Goal: Answer question/provide support: Answer question/provide support

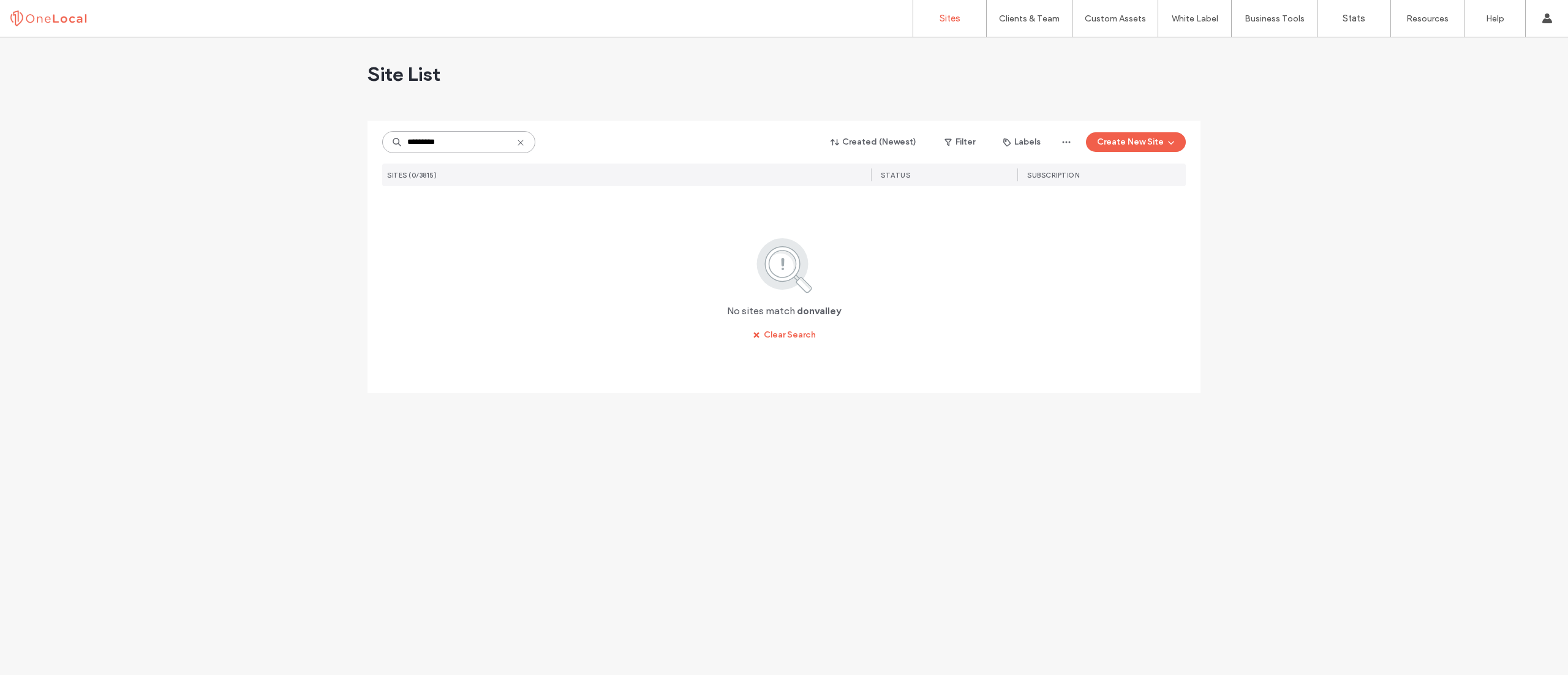
drag, startPoint x: 456, startPoint y: 143, endPoint x: 0, endPoint y: 170, distance: 456.8
click at [0, 170] on div "Site List ********* Created (Newest) Filter Labels Create New Site SITES (0/381…" at bounding box center [784, 356] width 1568 height 638
type input "********"
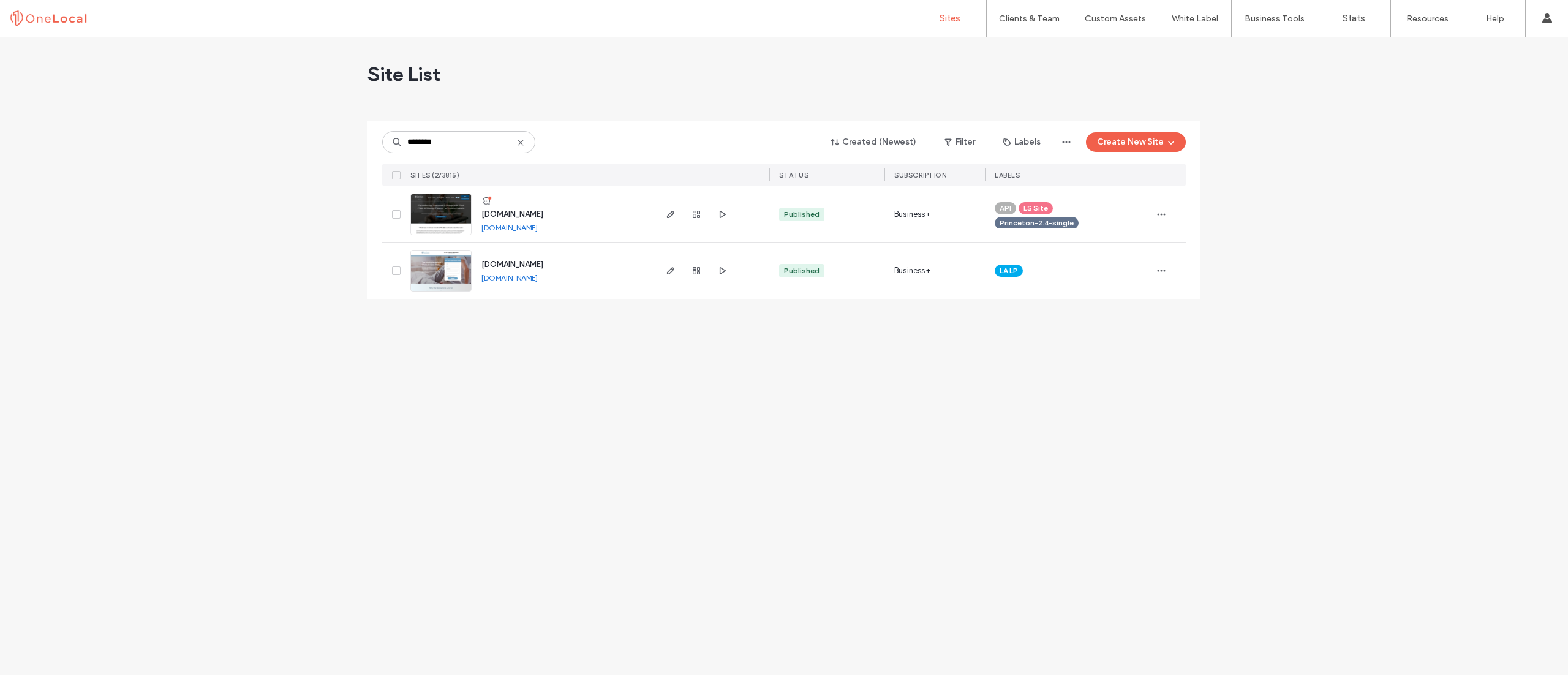
click at [488, 200] on div at bounding box center [488, 201] width 14 height 10
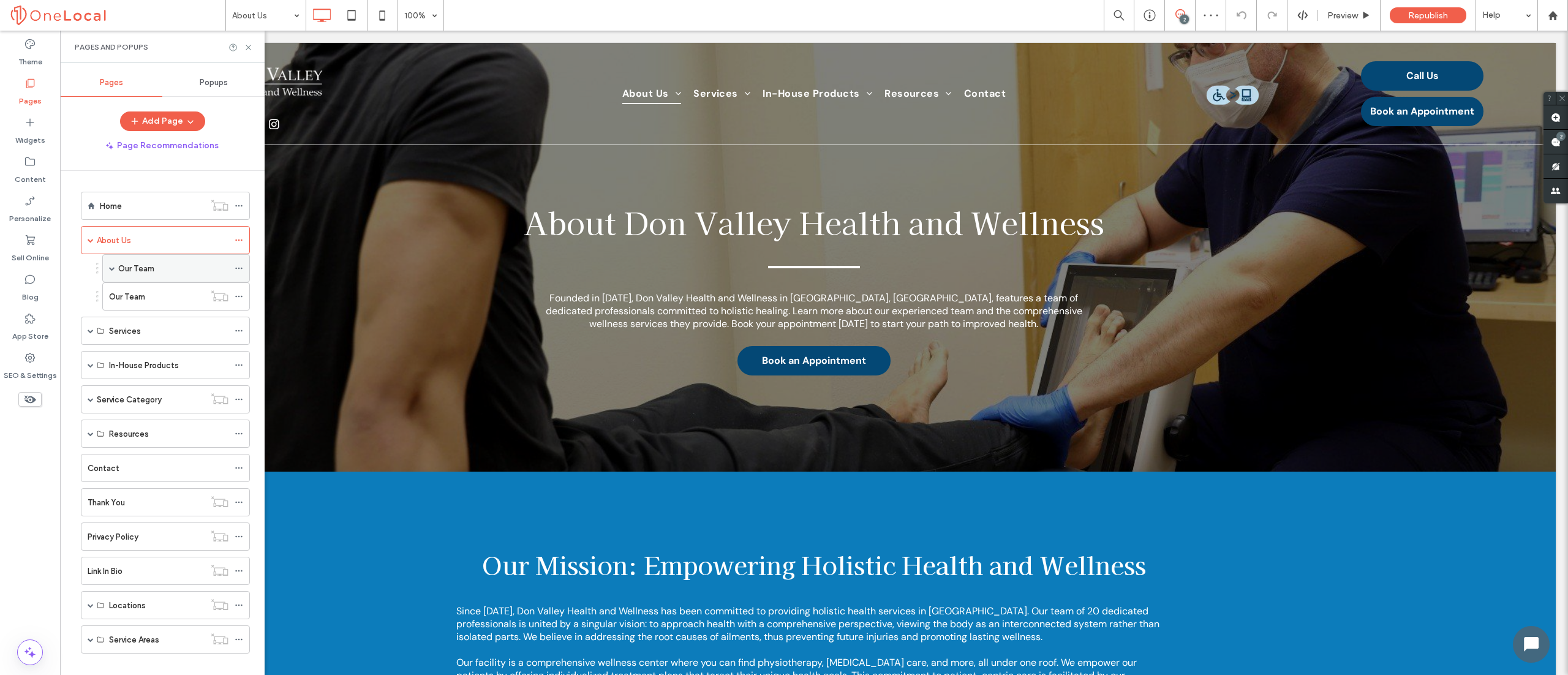
click at [139, 275] on label "Our Team" at bounding box center [136, 269] width 36 height 22
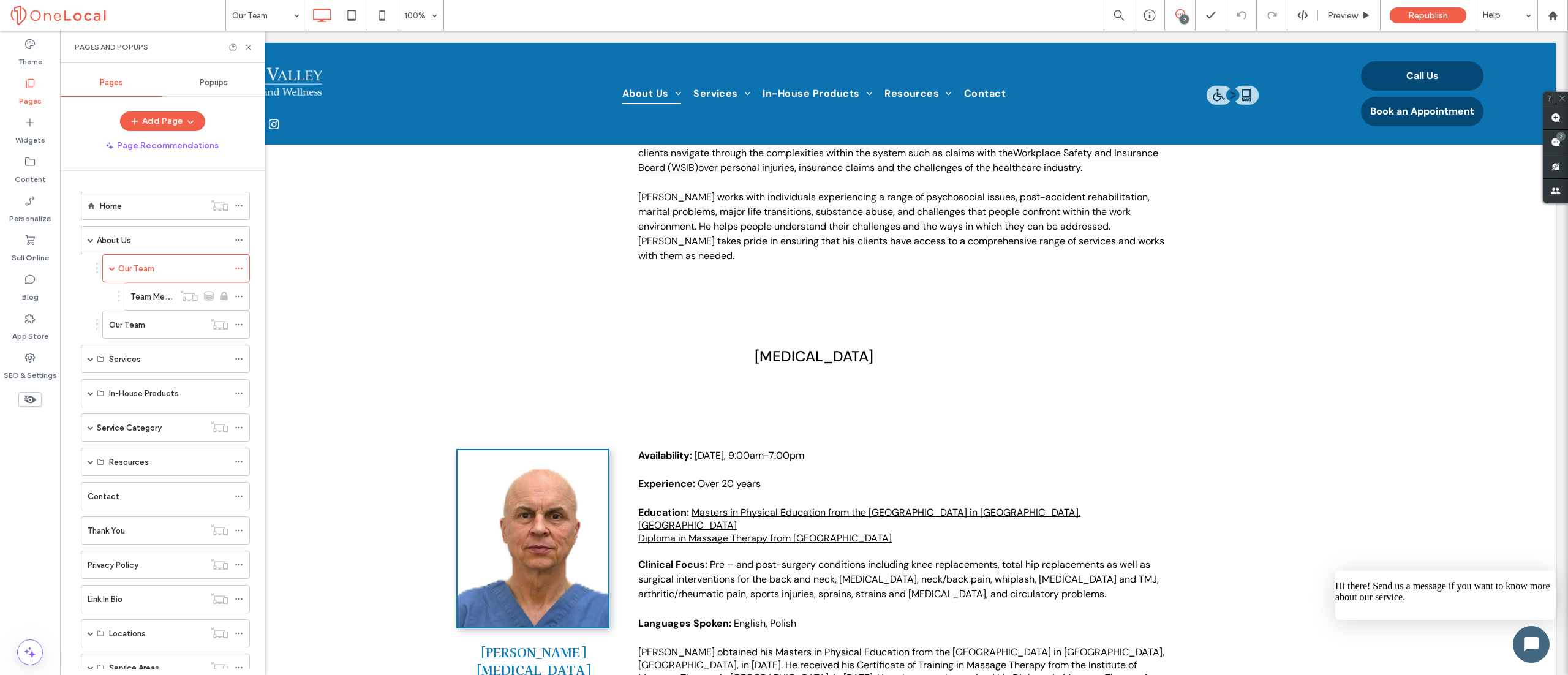
scroll to position [6736, 0]
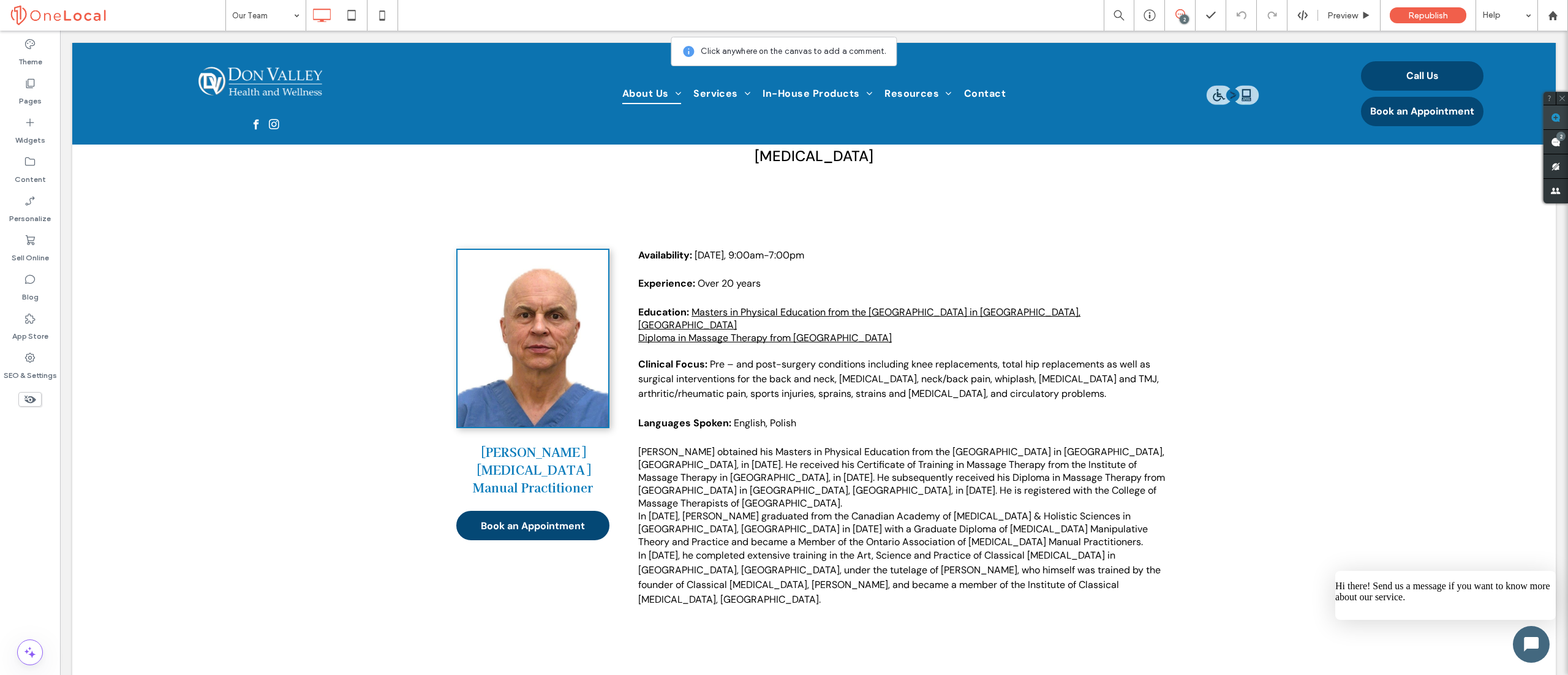
click at [1556, 117] on use at bounding box center [1556, 118] width 10 height 10
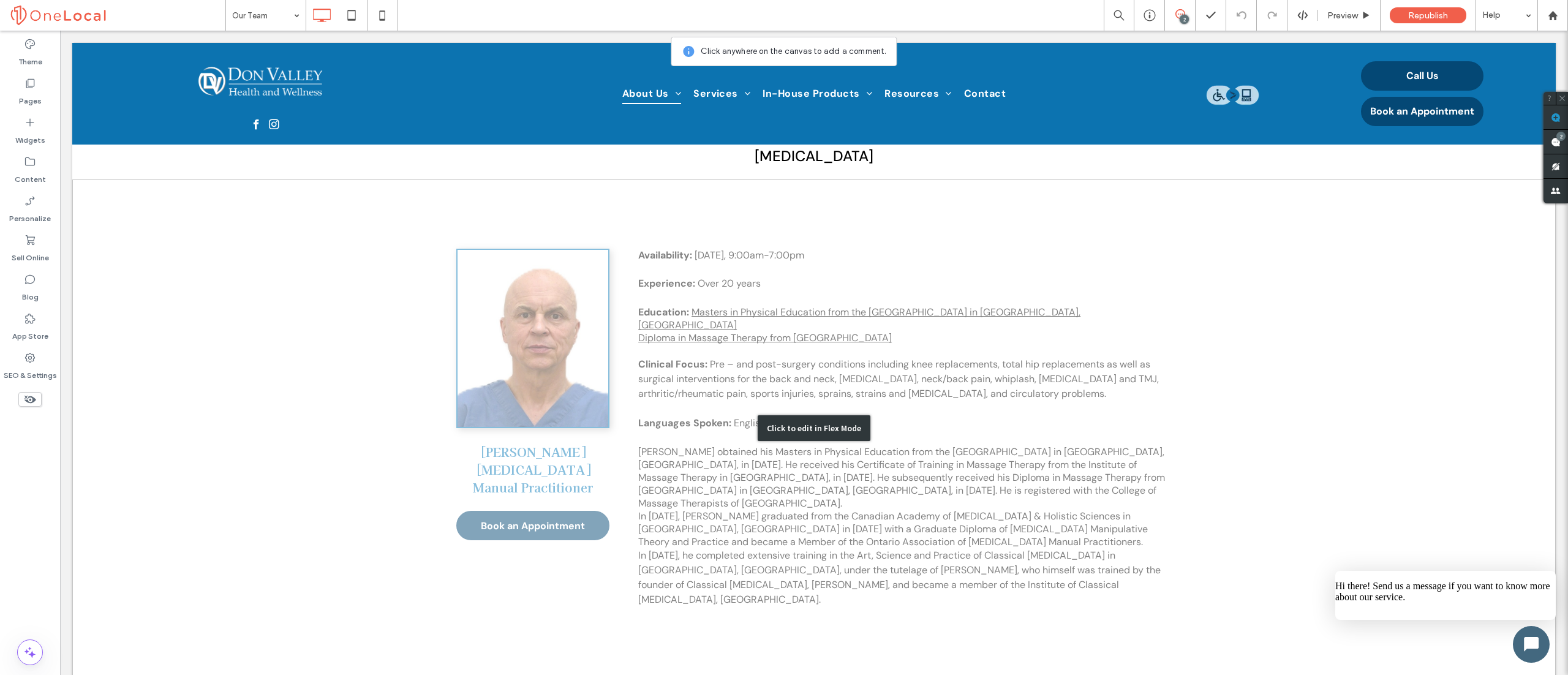
click at [492, 179] on div "Click to edit in Flex Mode" at bounding box center [814, 428] width 1484 height 497
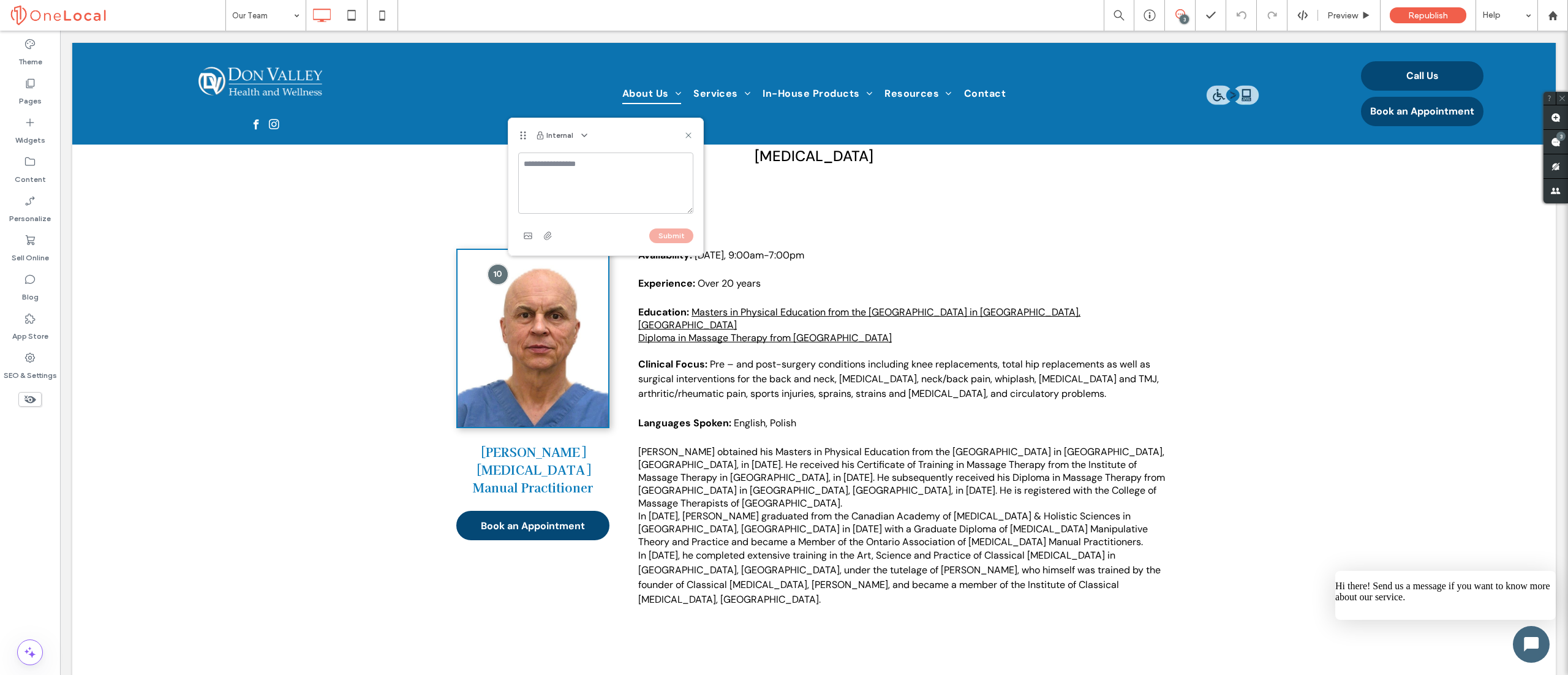
click at [587, 168] on textarea at bounding box center [606, 183] width 175 height 61
type textarea "**********"
click at [664, 242] on button "Submit" at bounding box center [671, 236] width 44 height 15
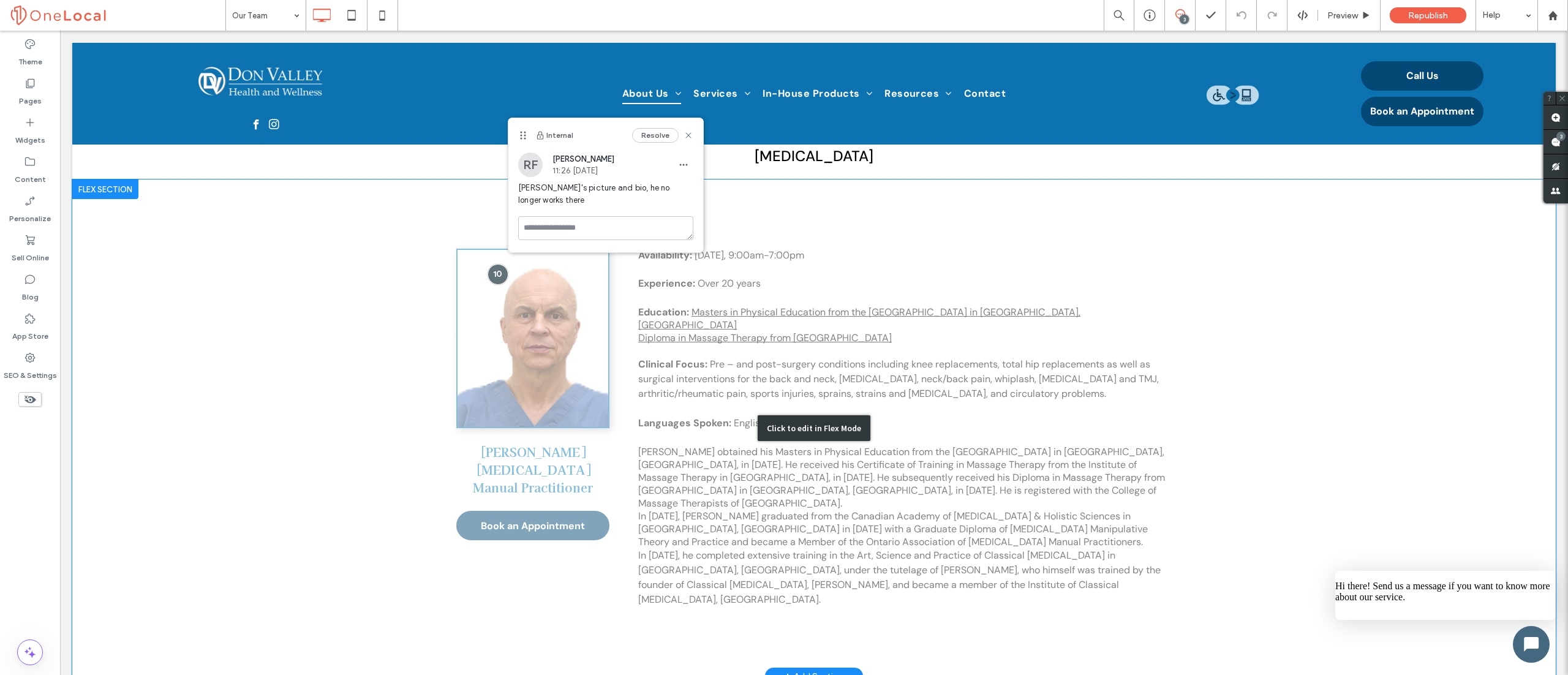
drag, startPoint x: 663, startPoint y: 233, endPoint x: 506, endPoint y: 186, distance: 163.9
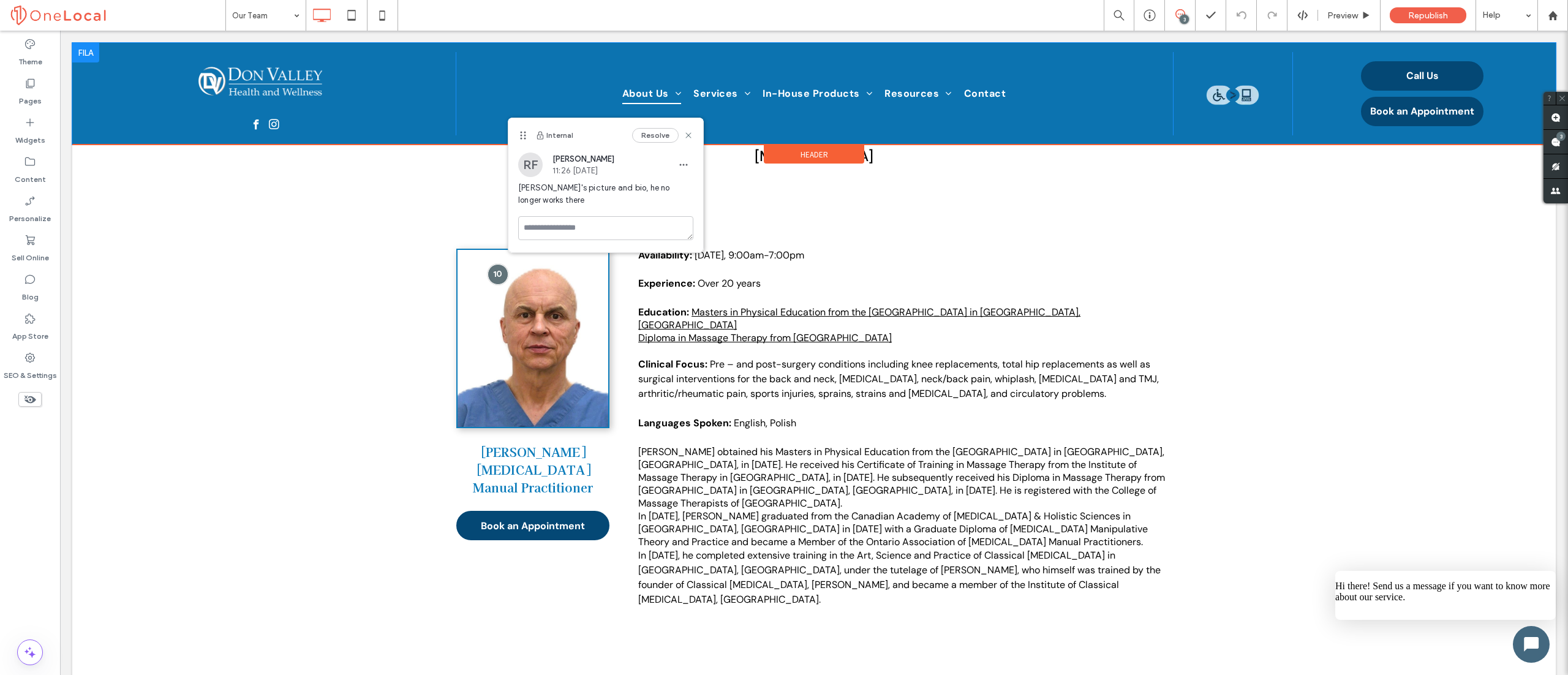
copy span "[PERSON_NAME]'s picture and bio, he no longer works there"
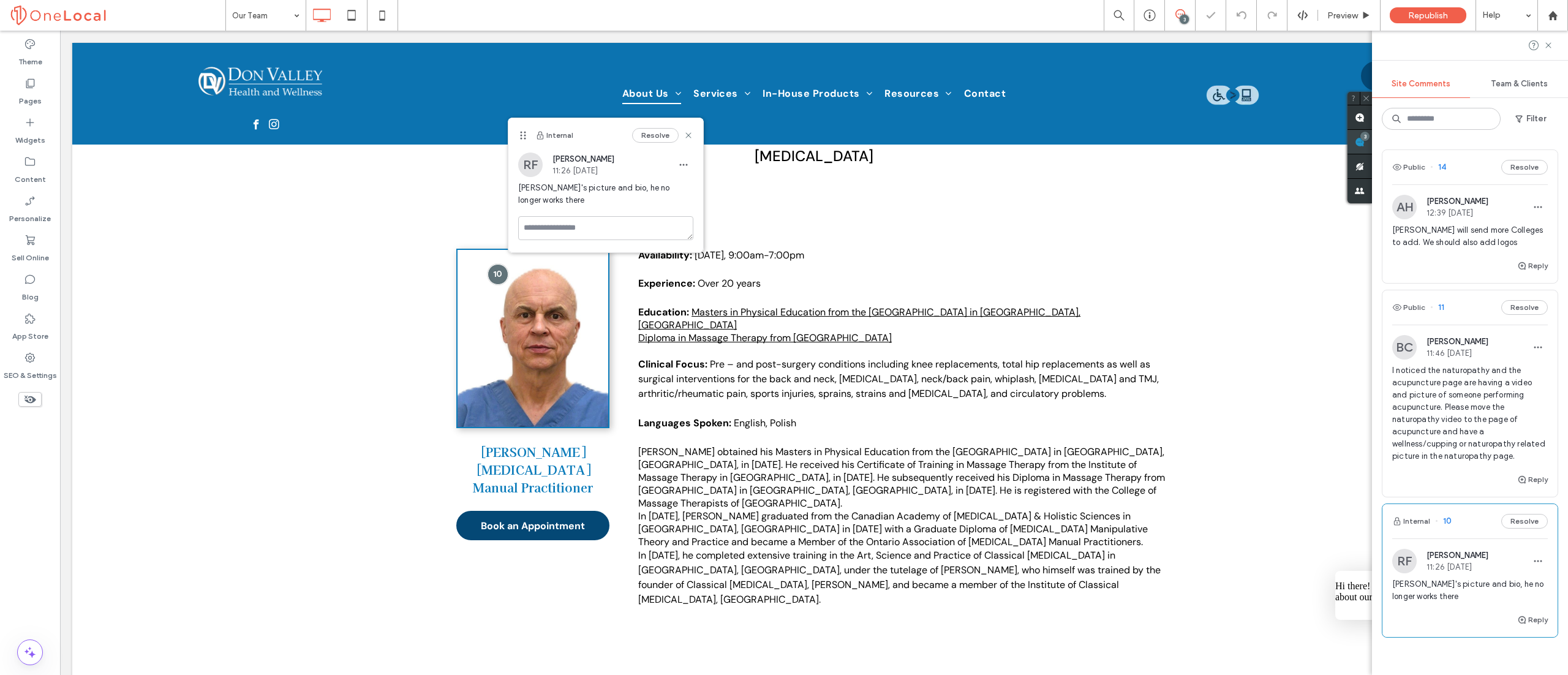
click at [1550, 139] on div "Site Comments Team & Clients Filter Public 14 Resolve AH [PERSON_NAME] 12:39 [D…" at bounding box center [1470, 353] width 196 height 644
click at [654, 171] on div "RF [PERSON_NAME] 11:26 [DATE]" at bounding box center [606, 165] width 175 height 24
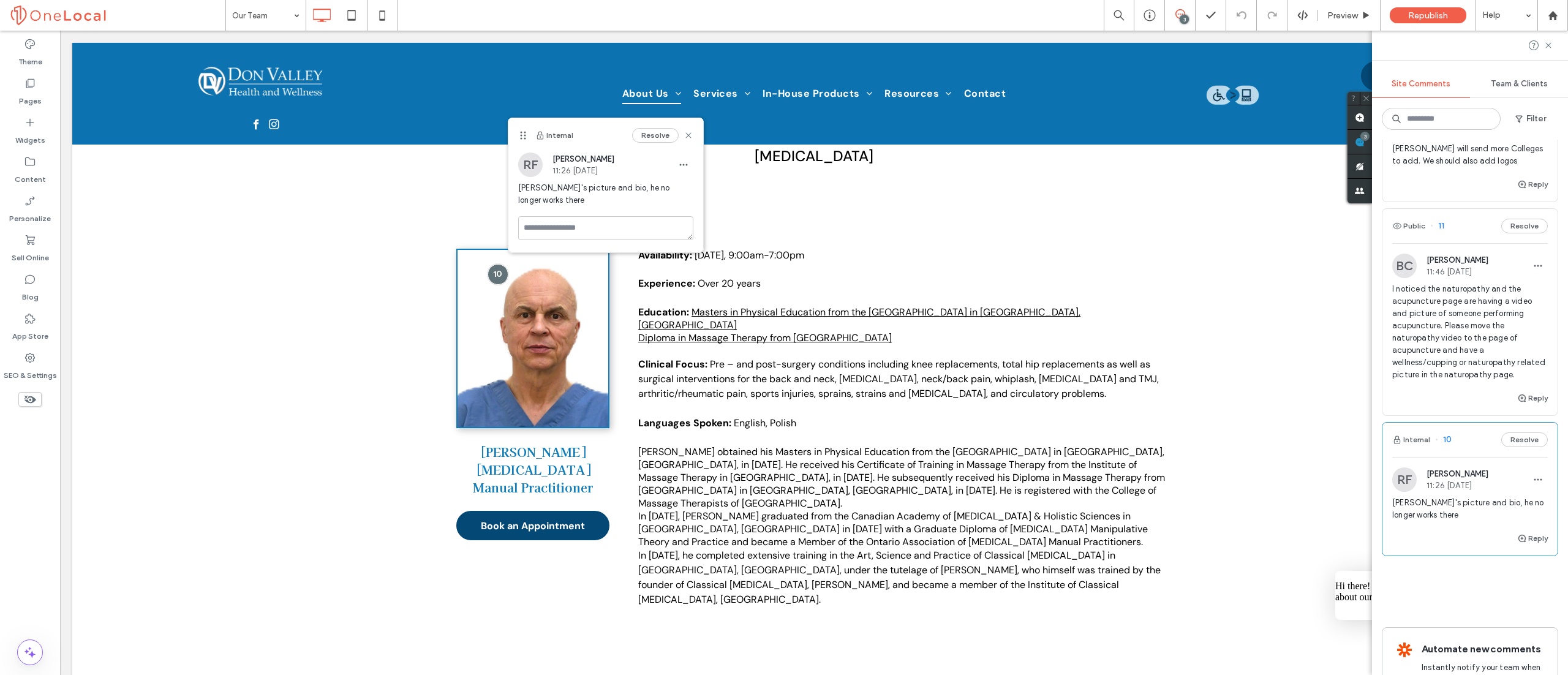
scroll to position [0, 0]
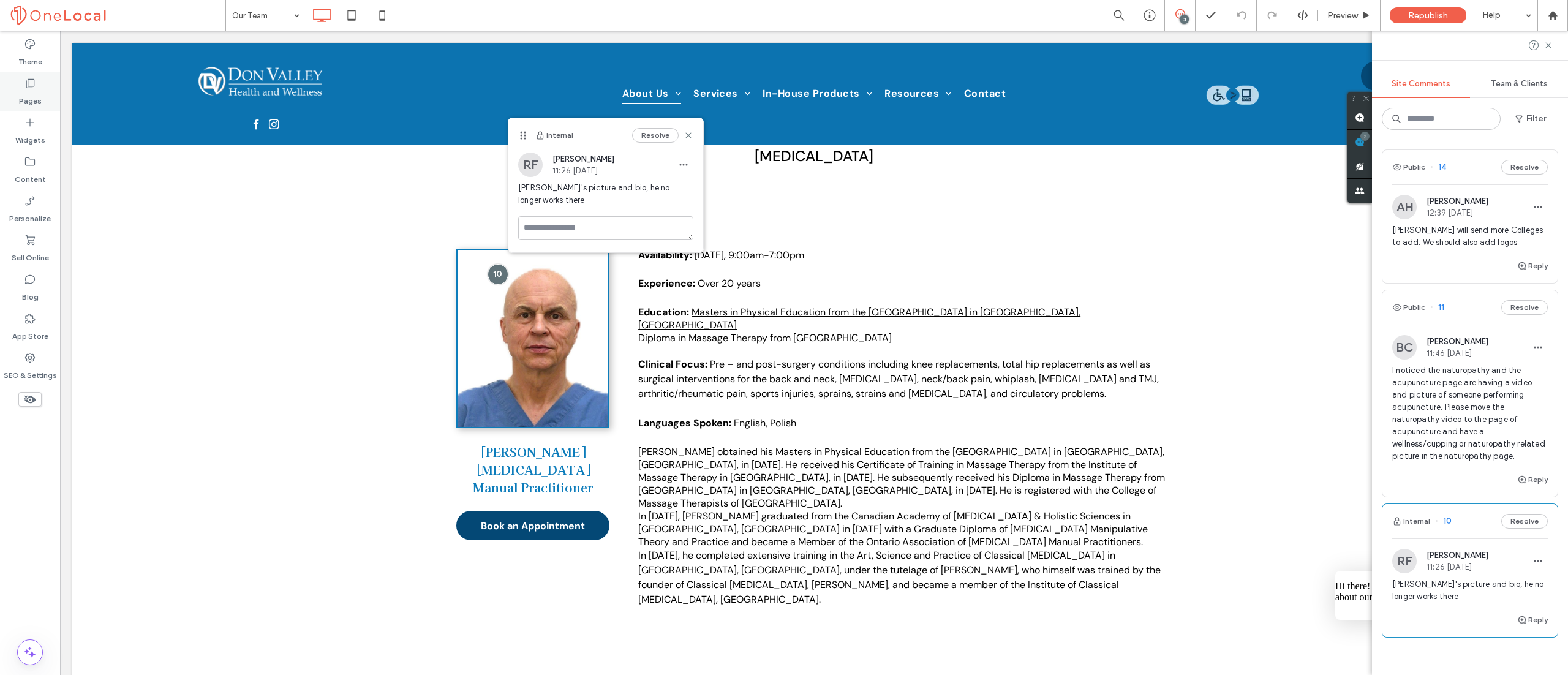
click at [22, 95] on label "Pages" at bounding box center [30, 98] width 22 height 17
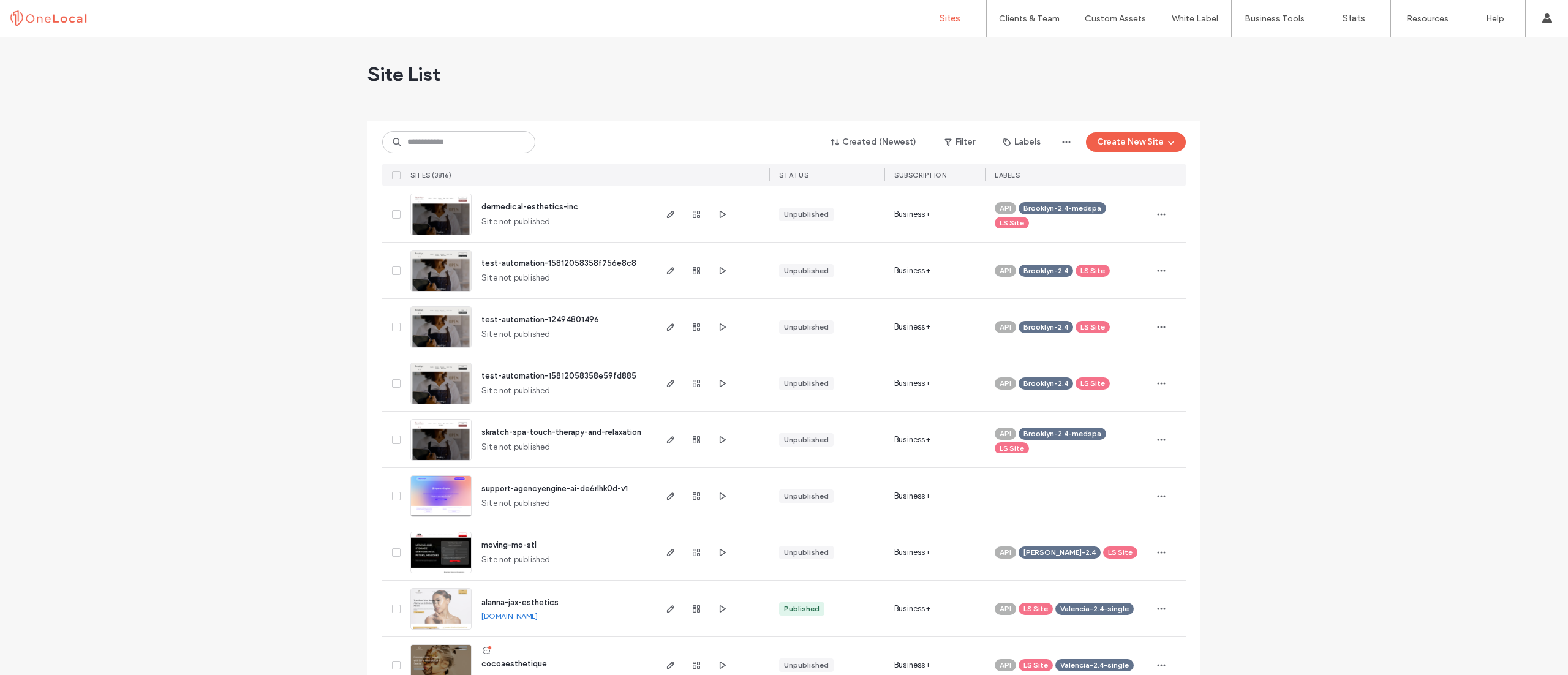
click at [478, 142] on input at bounding box center [458, 142] width 153 height 22
type input "******"
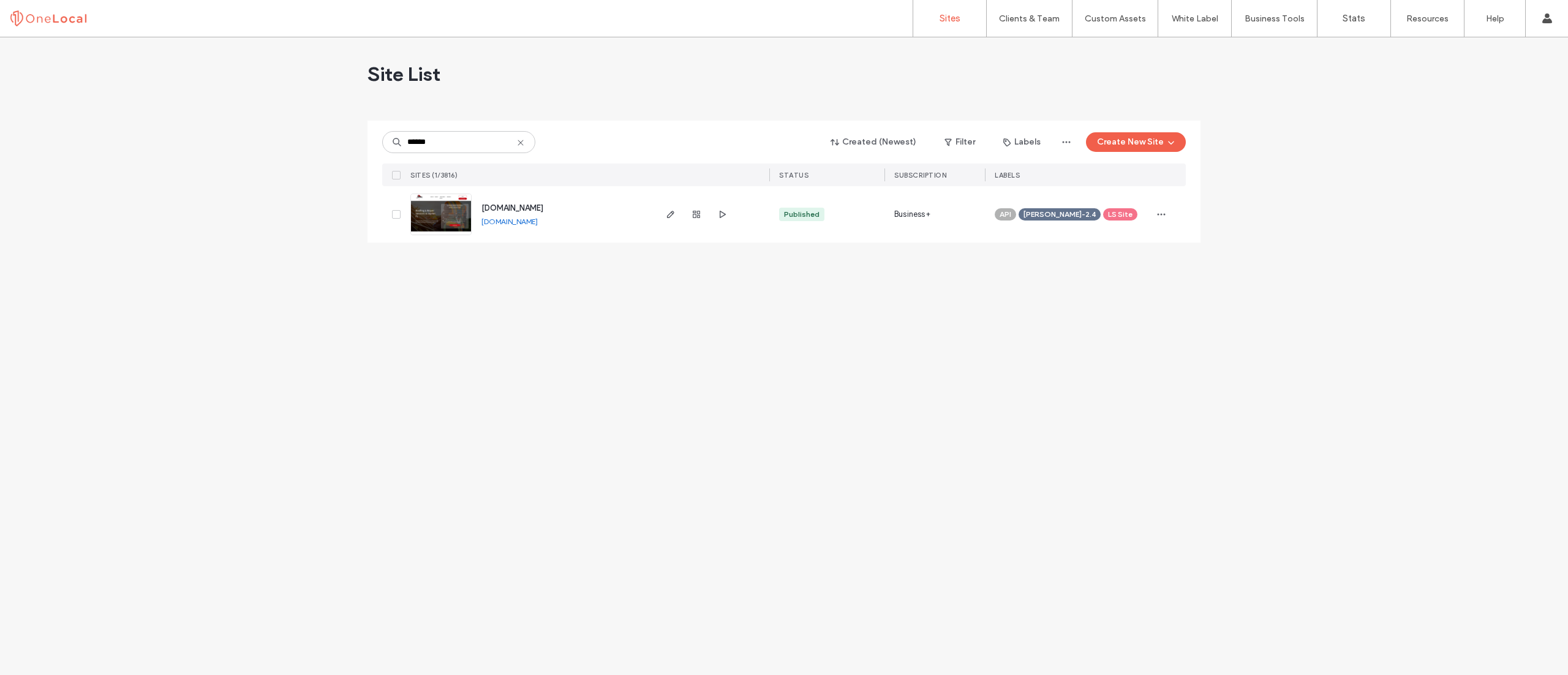
click at [501, 207] on span "www.perdenroofing.com" at bounding box center [512, 208] width 62 height 10
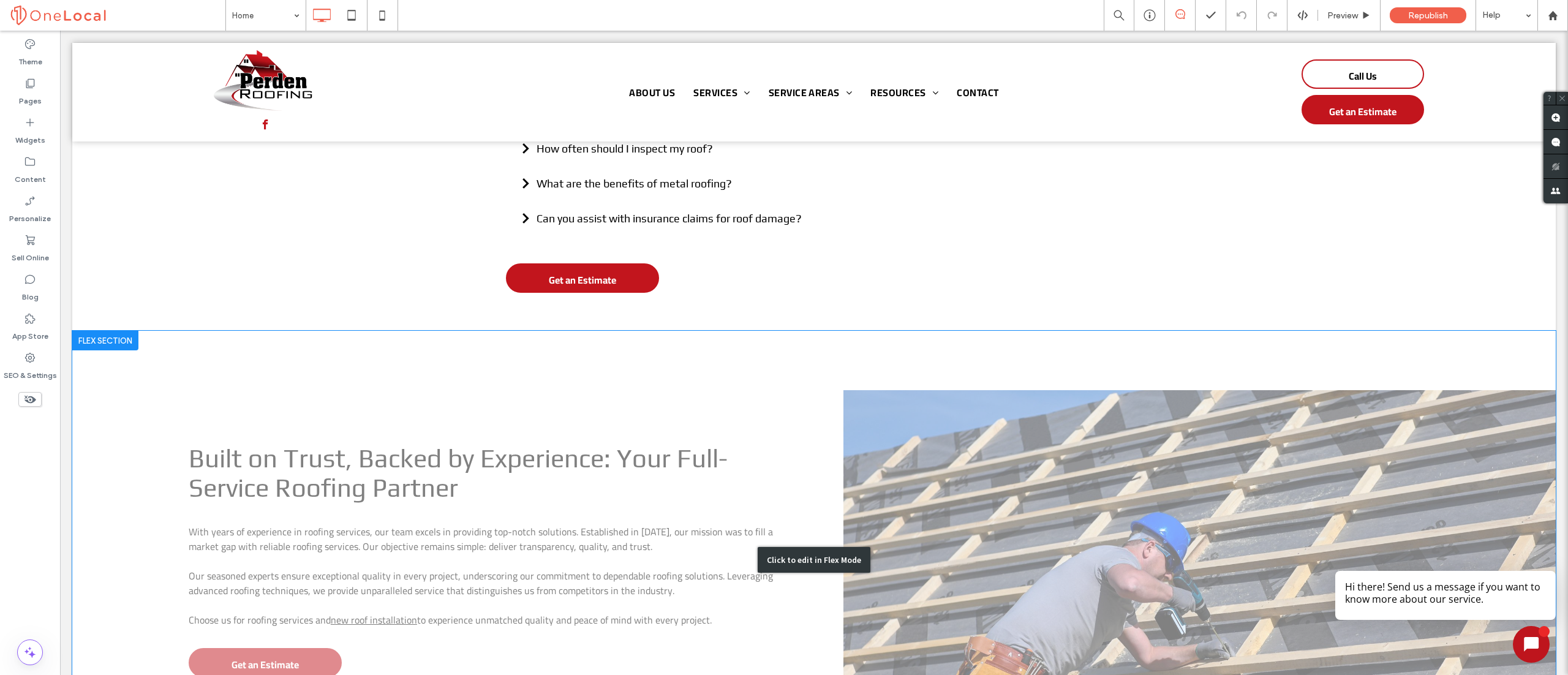
scroll to position [2449, 0]
